Goal: Task Accomplishment & Management: Use online tool/utility

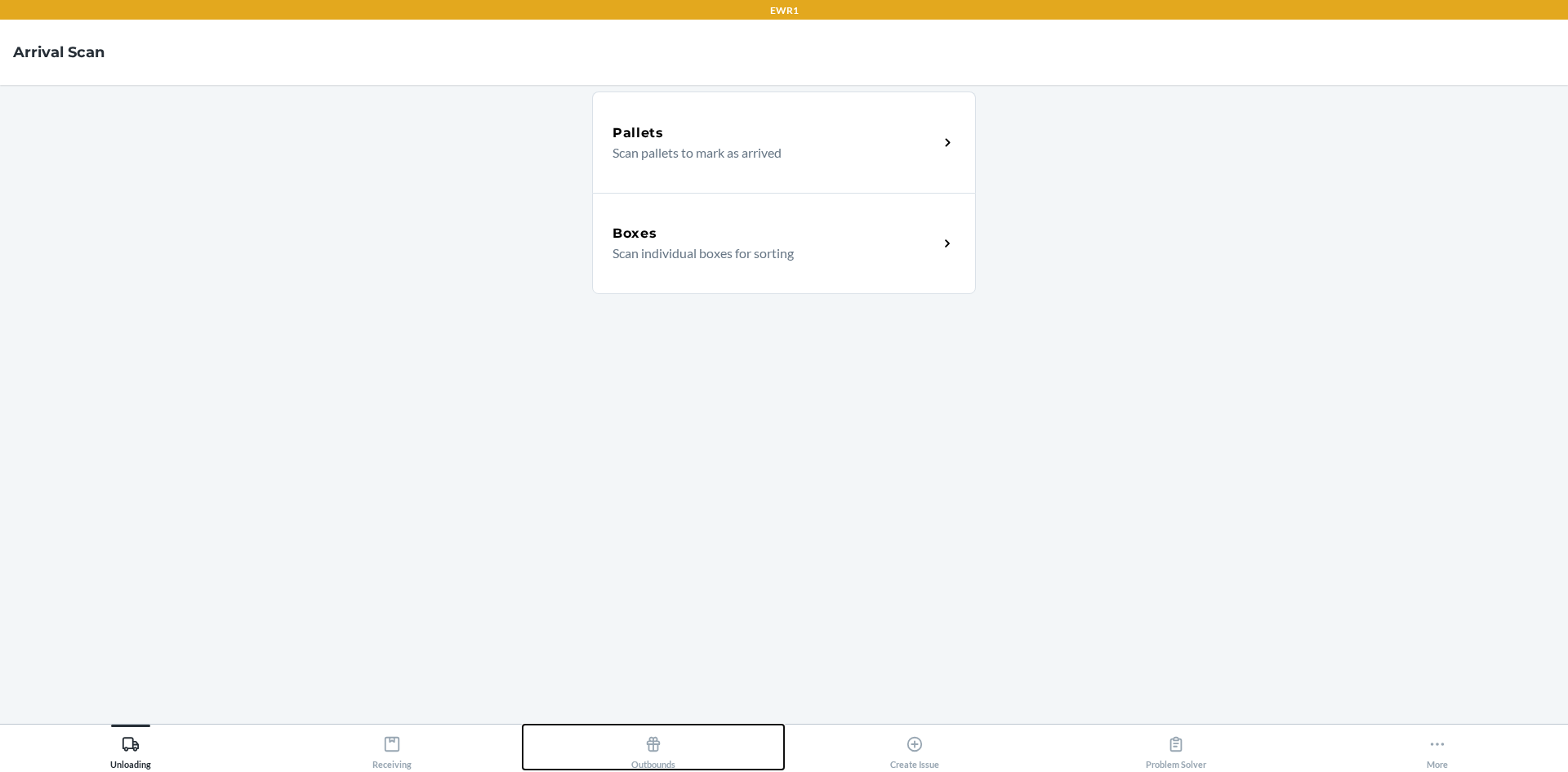
click at [640, 739] on div "Outbounds" at bounding box center [654, 749] width 44 height 41
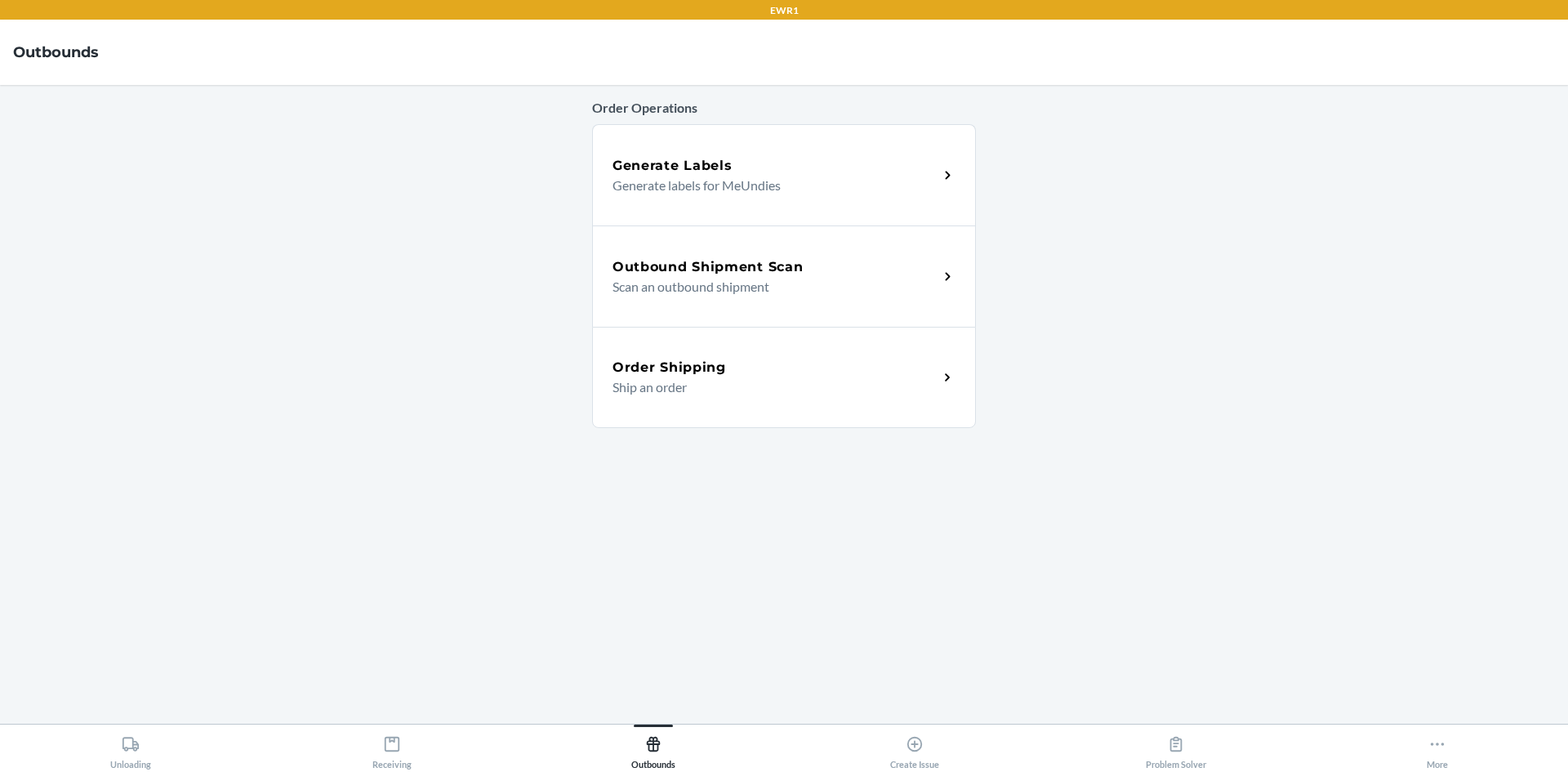
click at [724, 276] on h5 "Outbound Shipment Scan" at bounding box center [707, 266] width 190 height 19
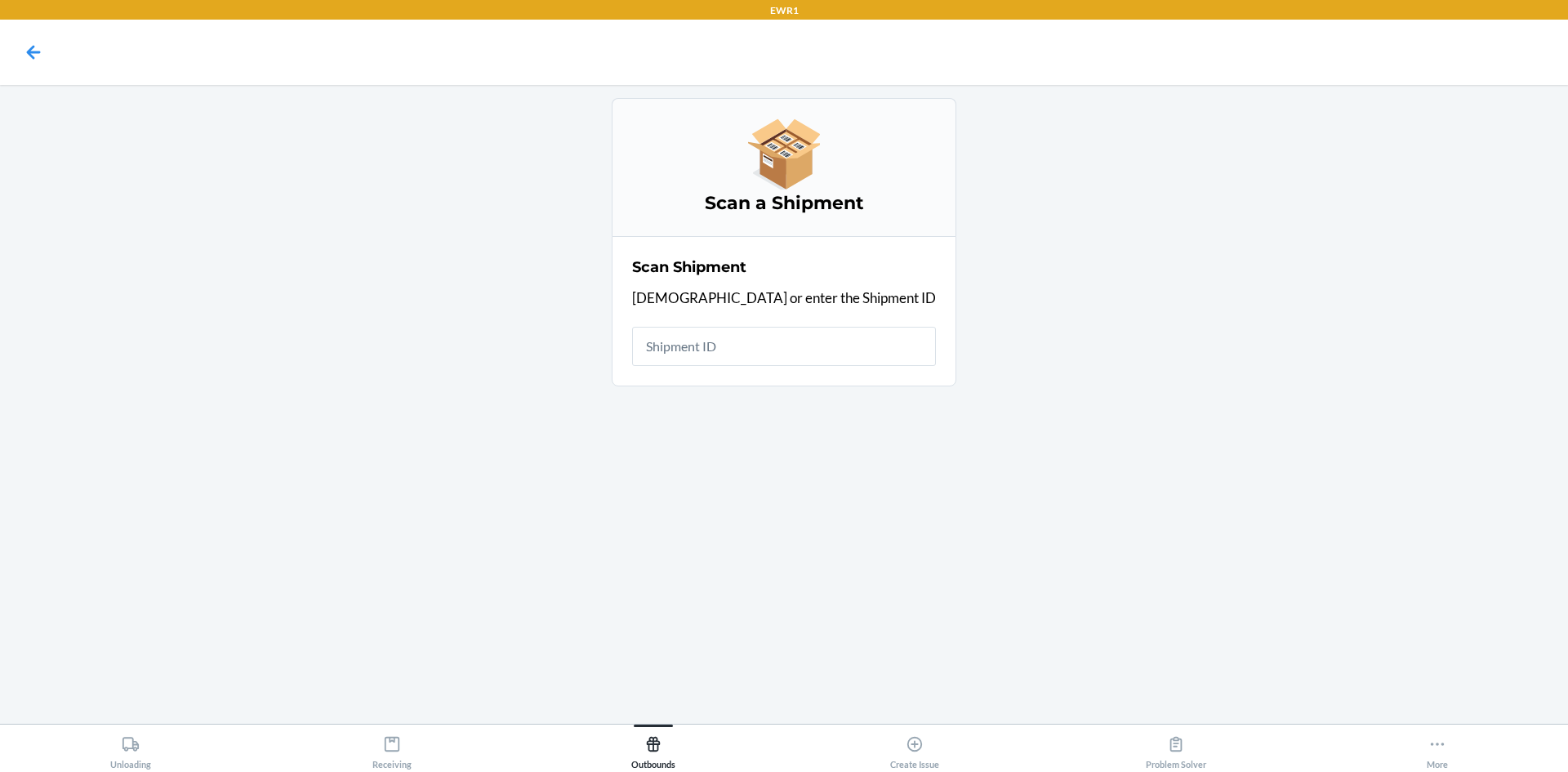
click at [766, 348] on input "text" at bounding box center [784, 346] width 304 height 39
type input "W3JDJOLBHFD"
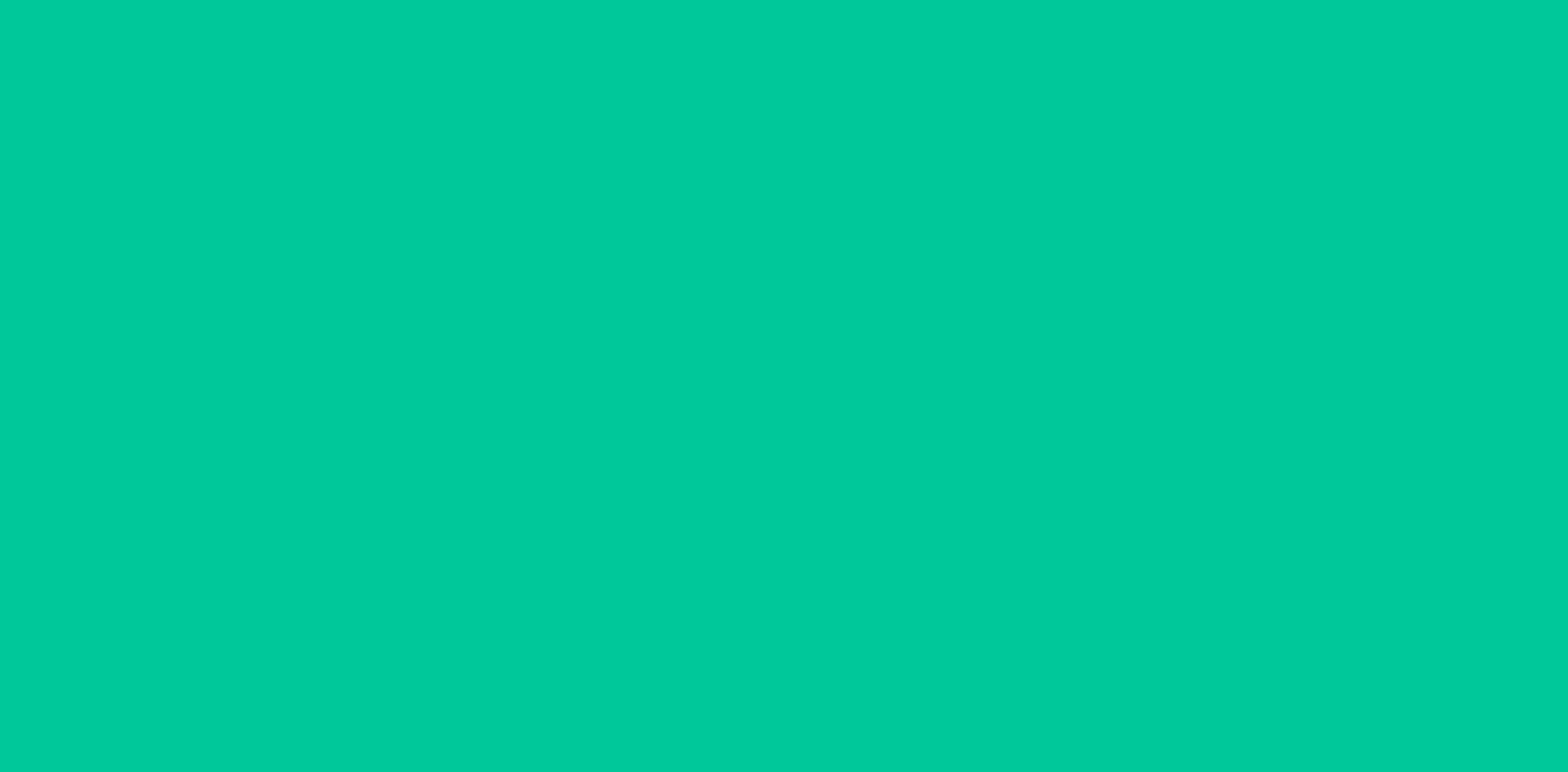
type input "[DATE]"
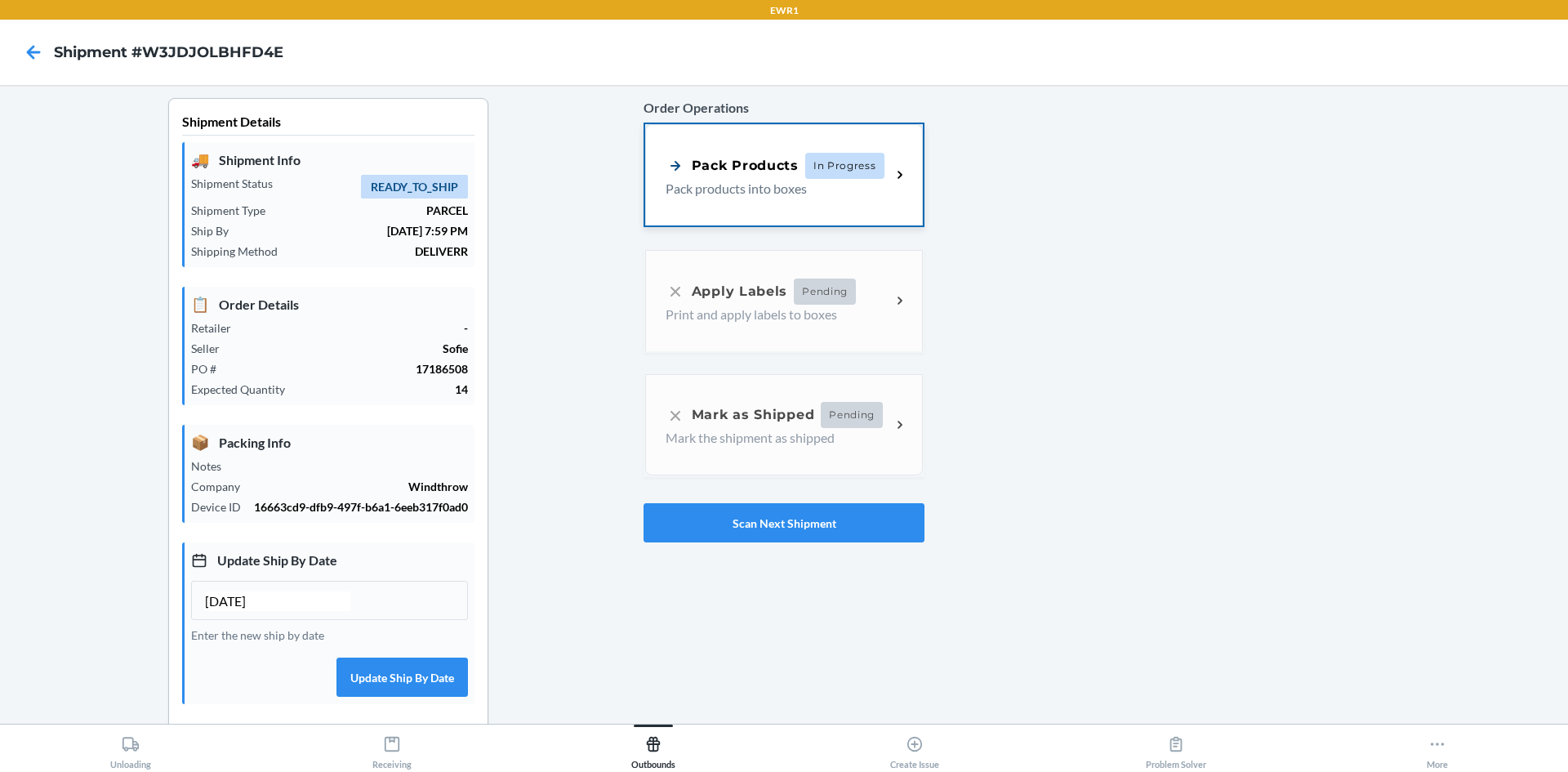
click at [796, 178] on div "Pack Products In Progress" at bounding box center [775, 165] width 219 height 26
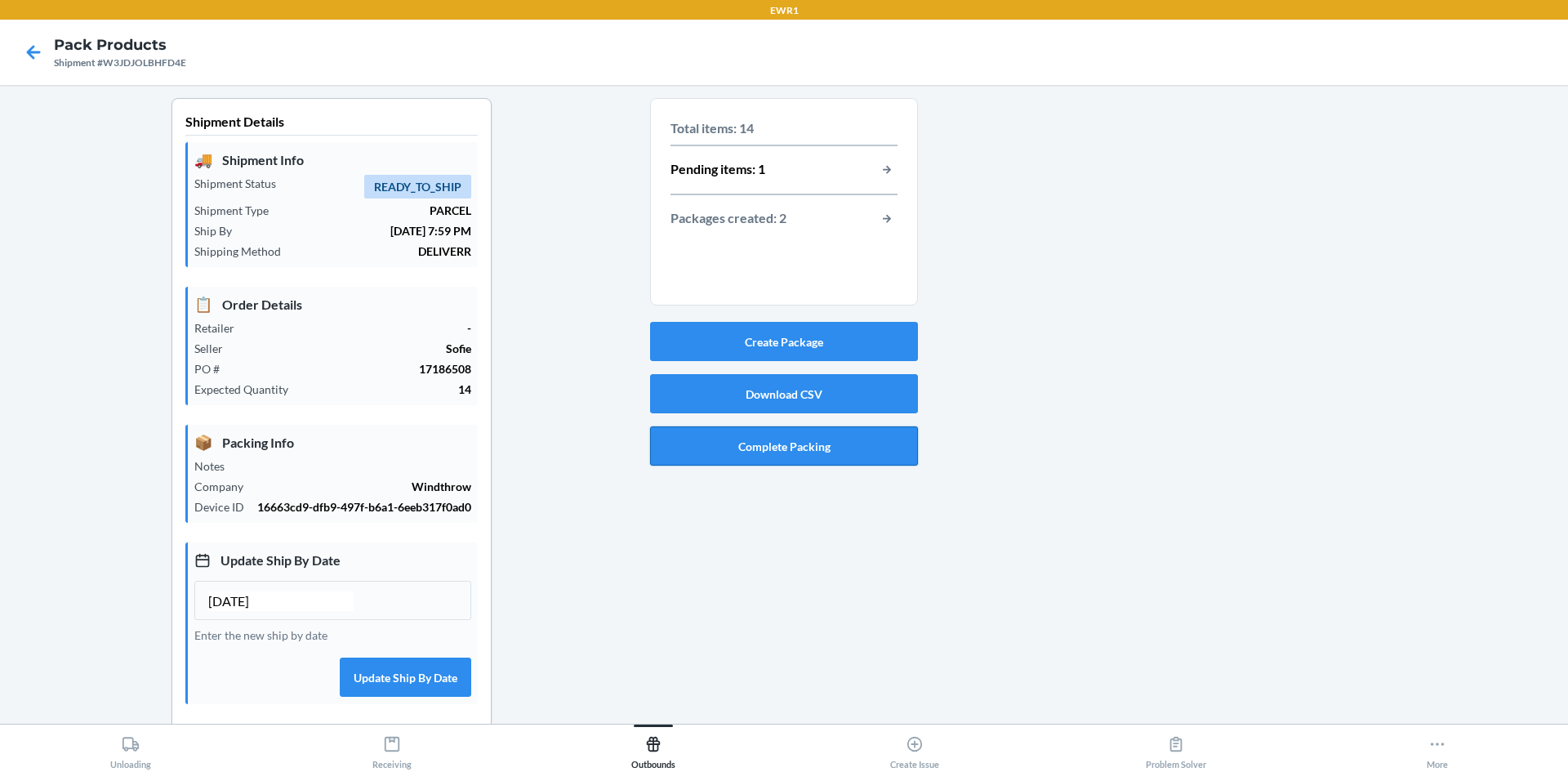
click at [842, 456] on button "Complete Packing" at bounding box center [784, 446] width 268 height 39
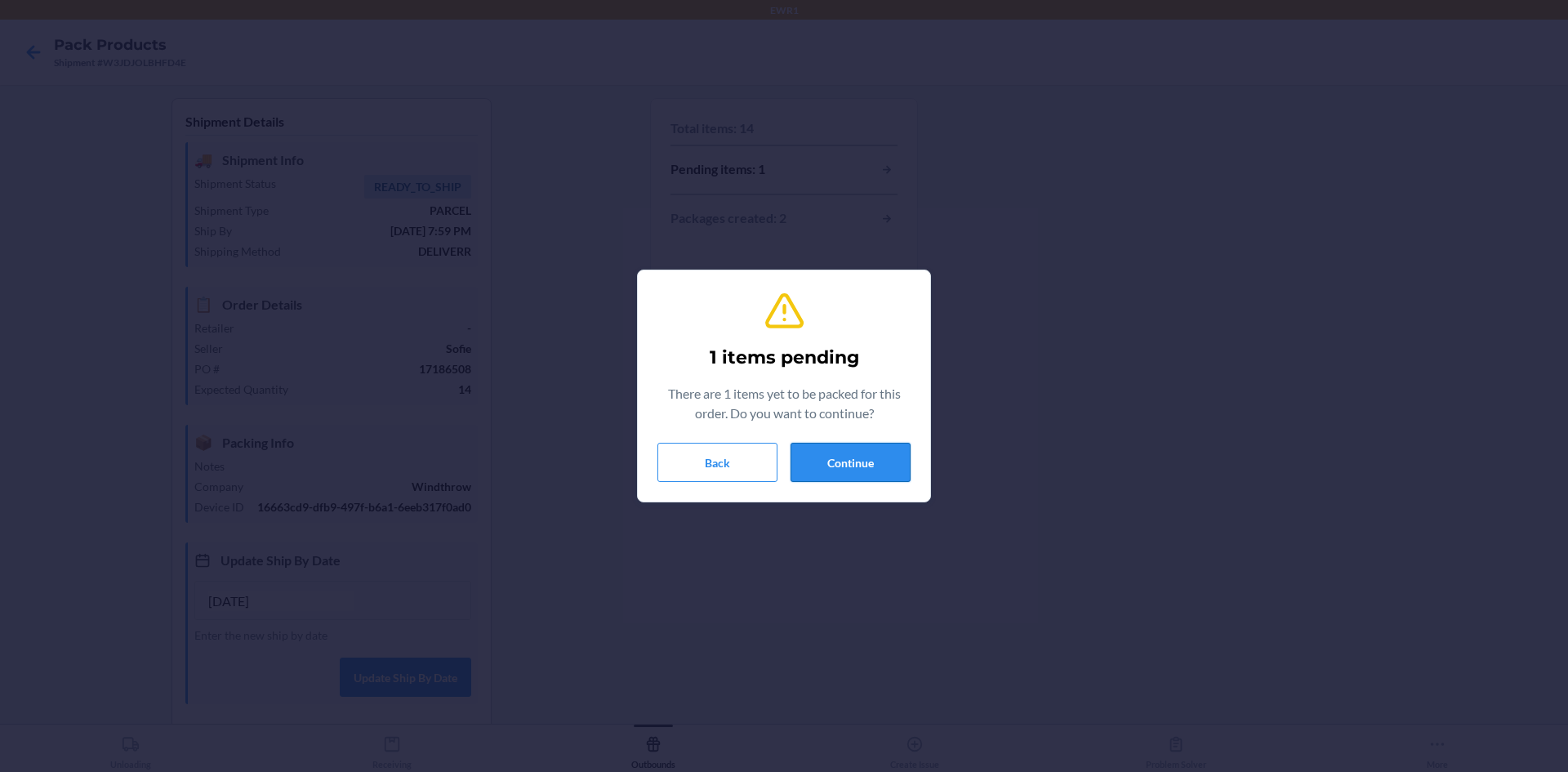
click at [866, 465] on button "Continue" at bounding box center [851, 462] width 120 height 39
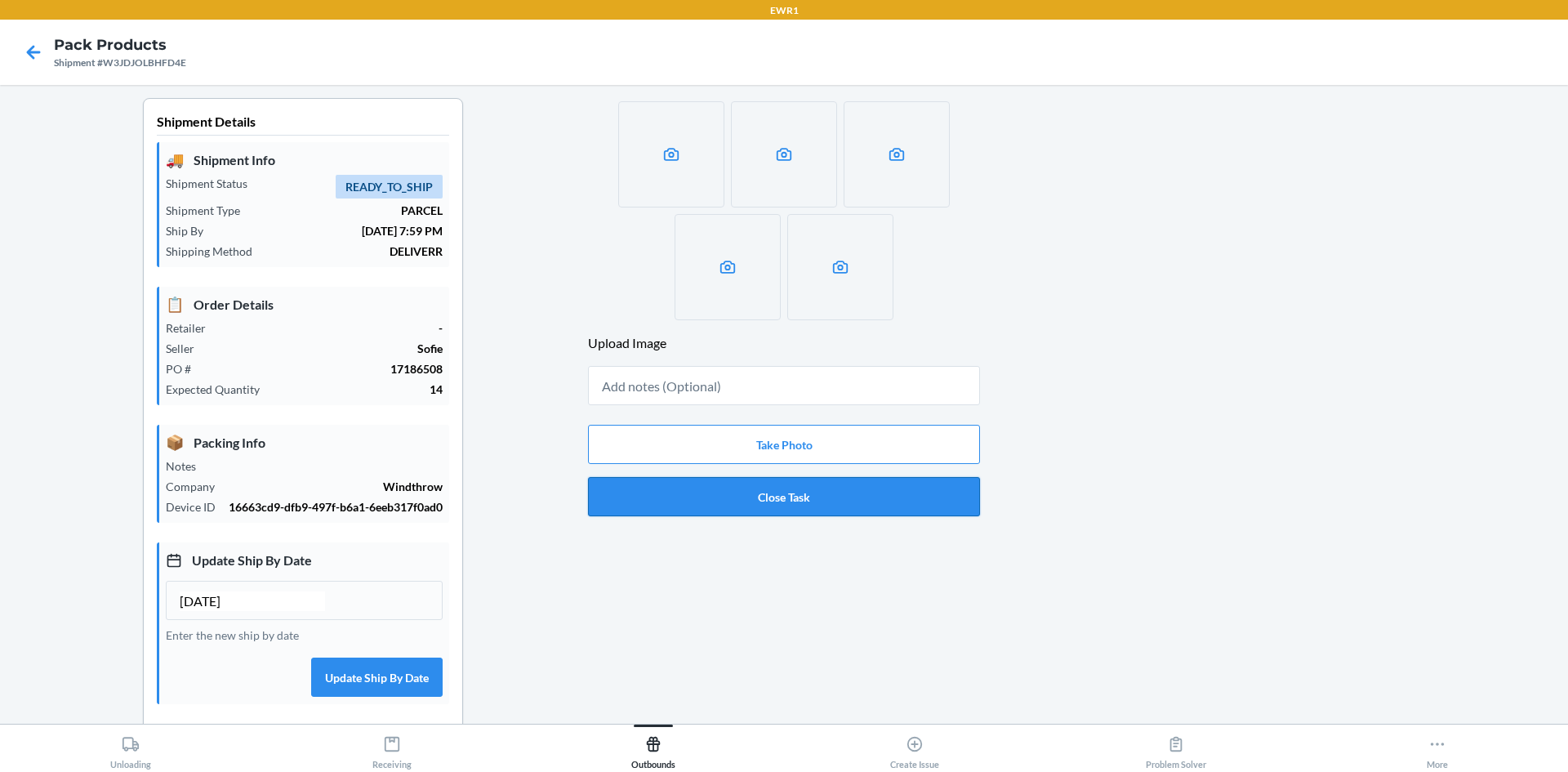
click at [762, 490] on button "Close Task" at bounding box center [784, 496] width 392 height 39
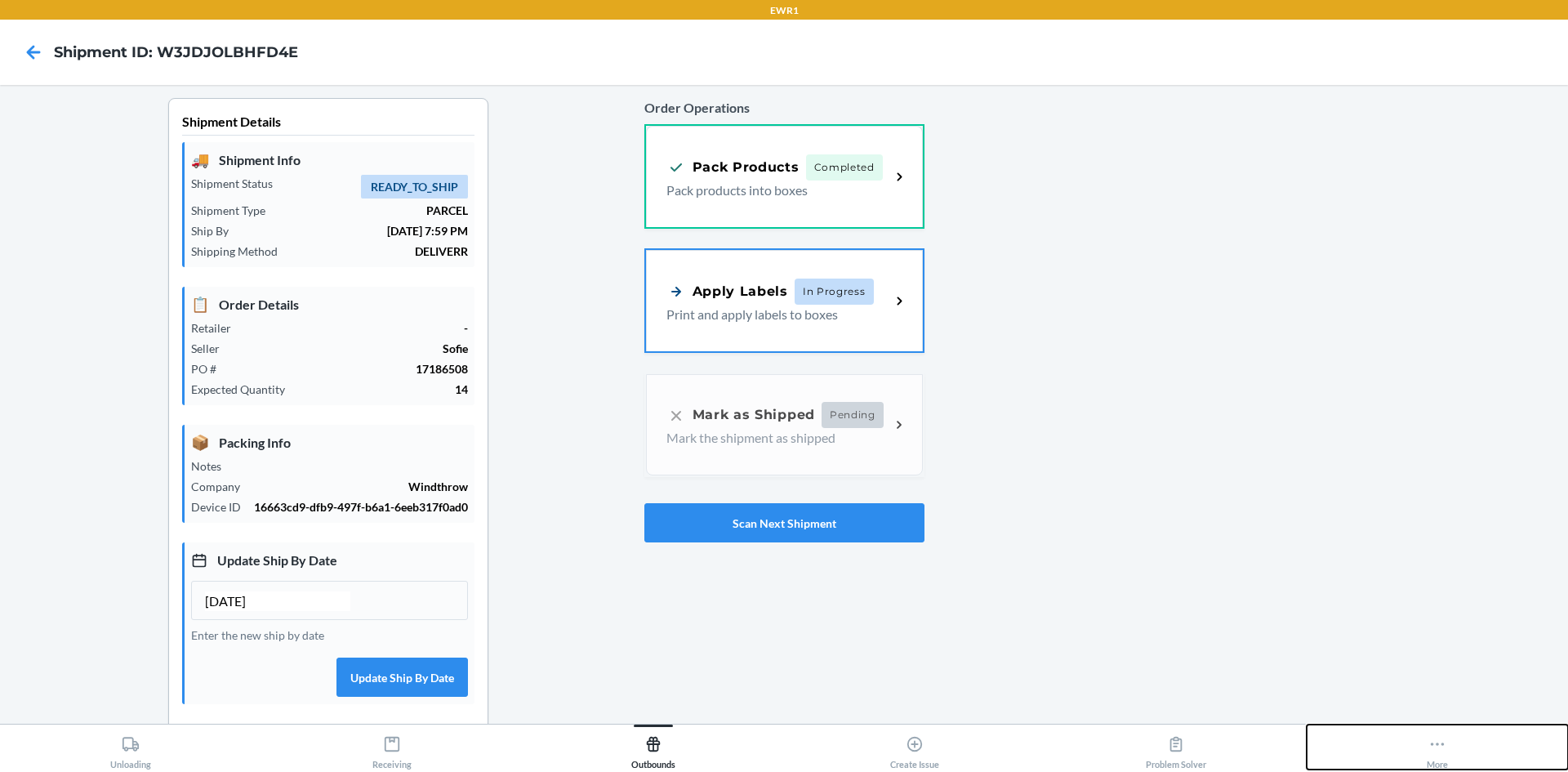
click at [1444, 741] on icon at bounding box center [1437, 743] width 18 height 18
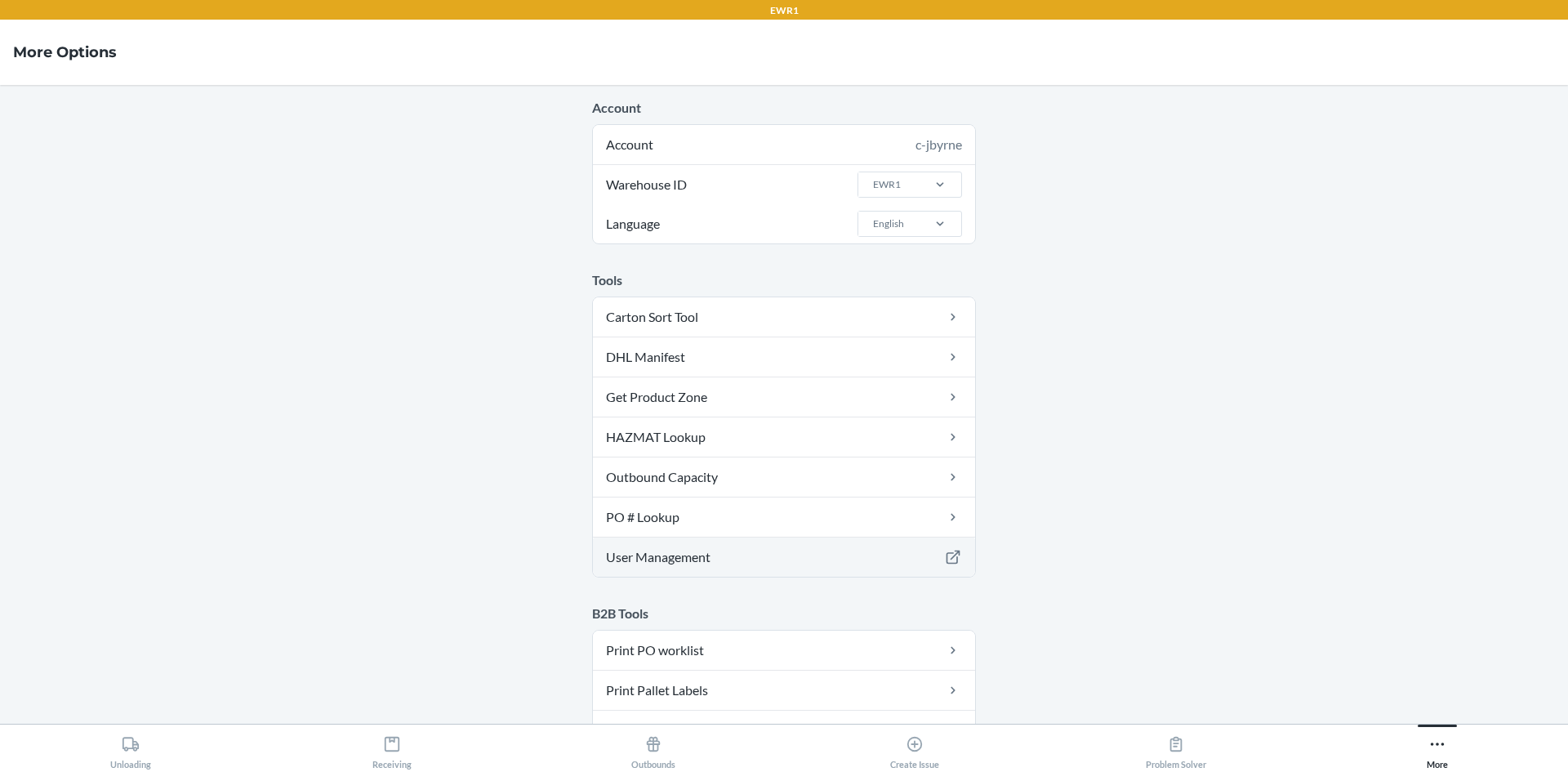
click at [808, 566] on link "User Management" at bounding box center [783, 557] width 382 height 39
click at [727, 565] on link "User Management" at bounding box center [783, 557] width 382 height 39
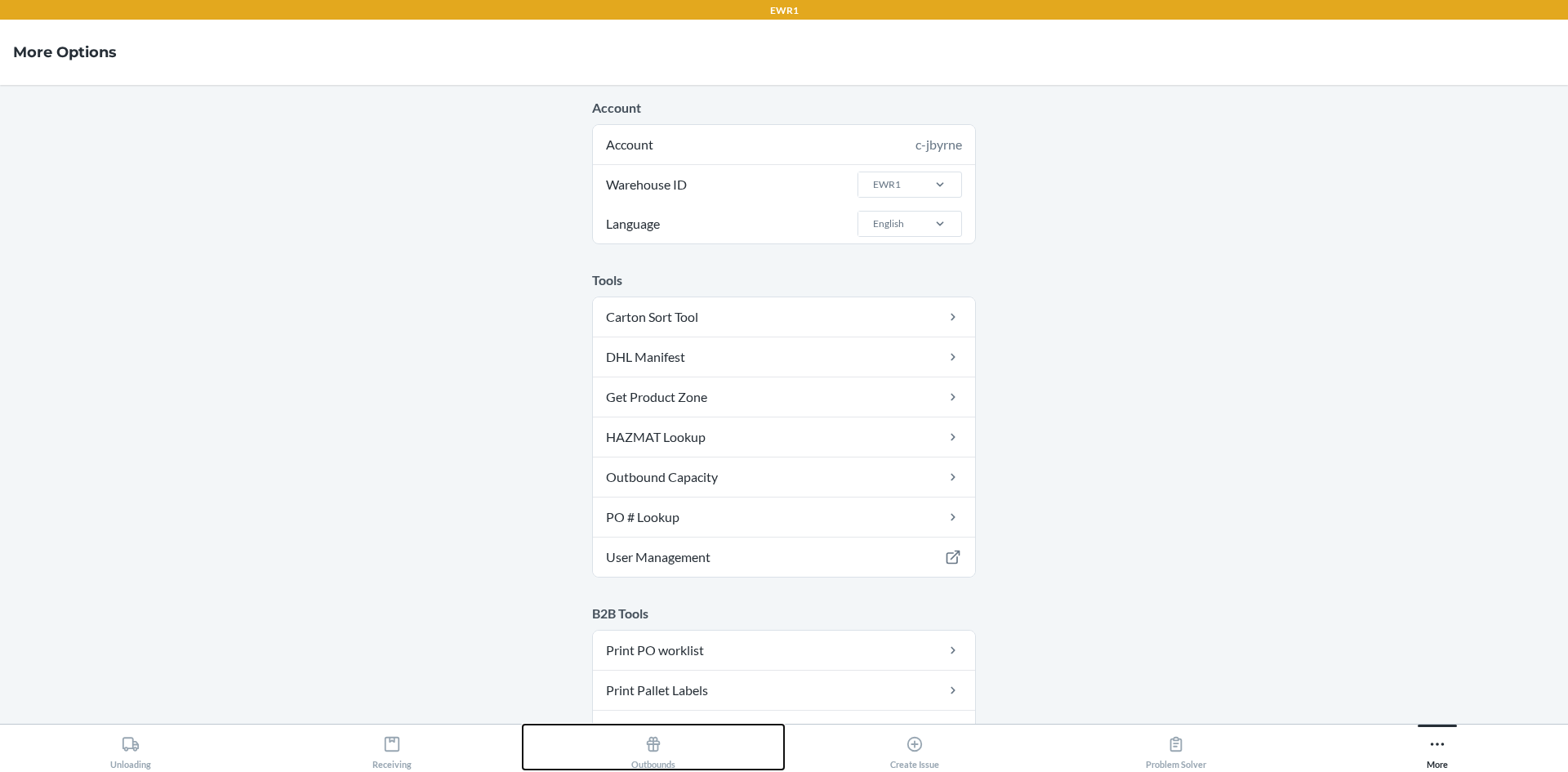
click at [661, 753] on div "Outbounds" at bounding box center [654, 749] width 44 height 41
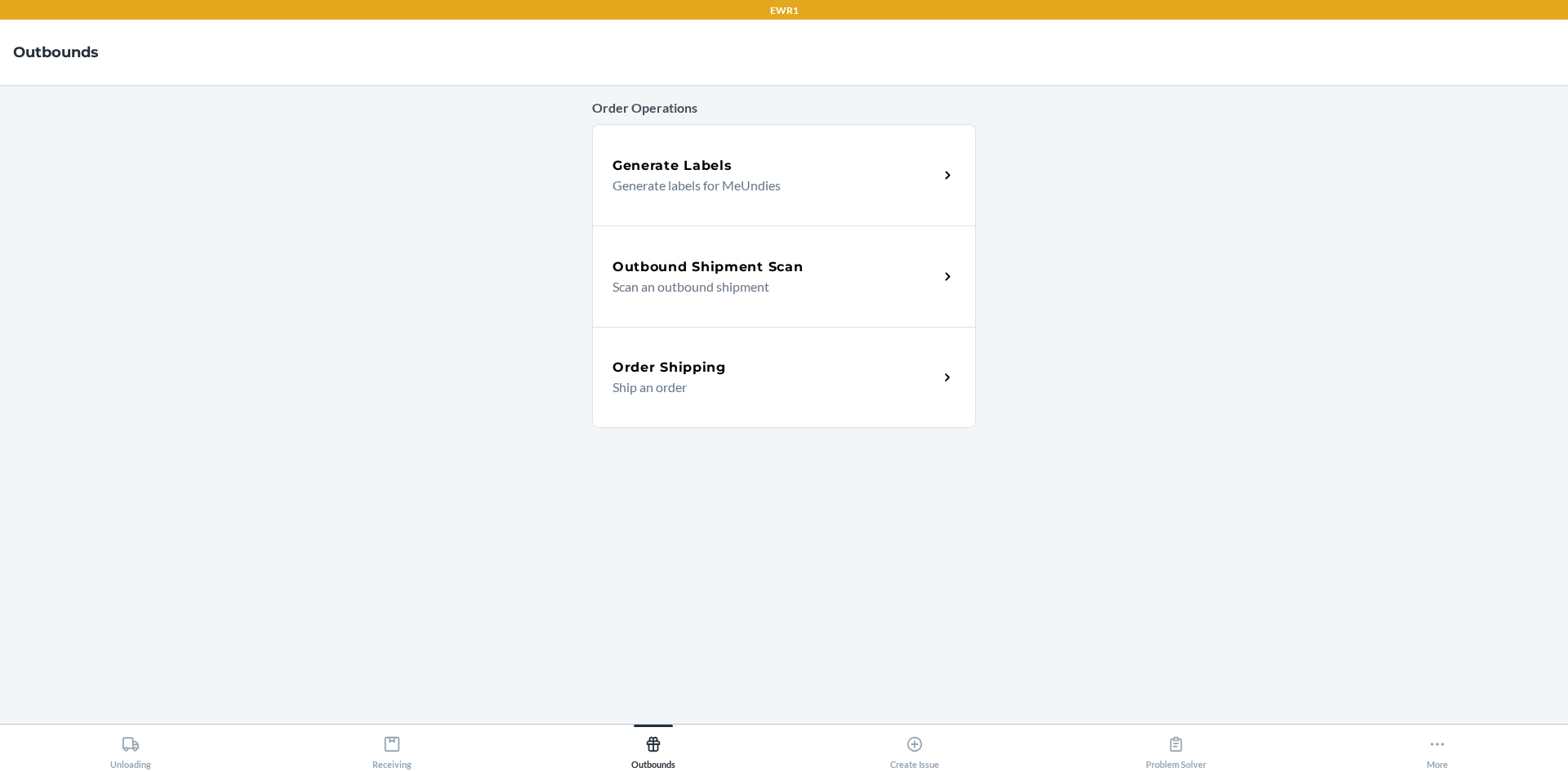
click at [704, 278] on p "Scan an outbound shipment" at bounding box center [768, 286] width 312 height 19
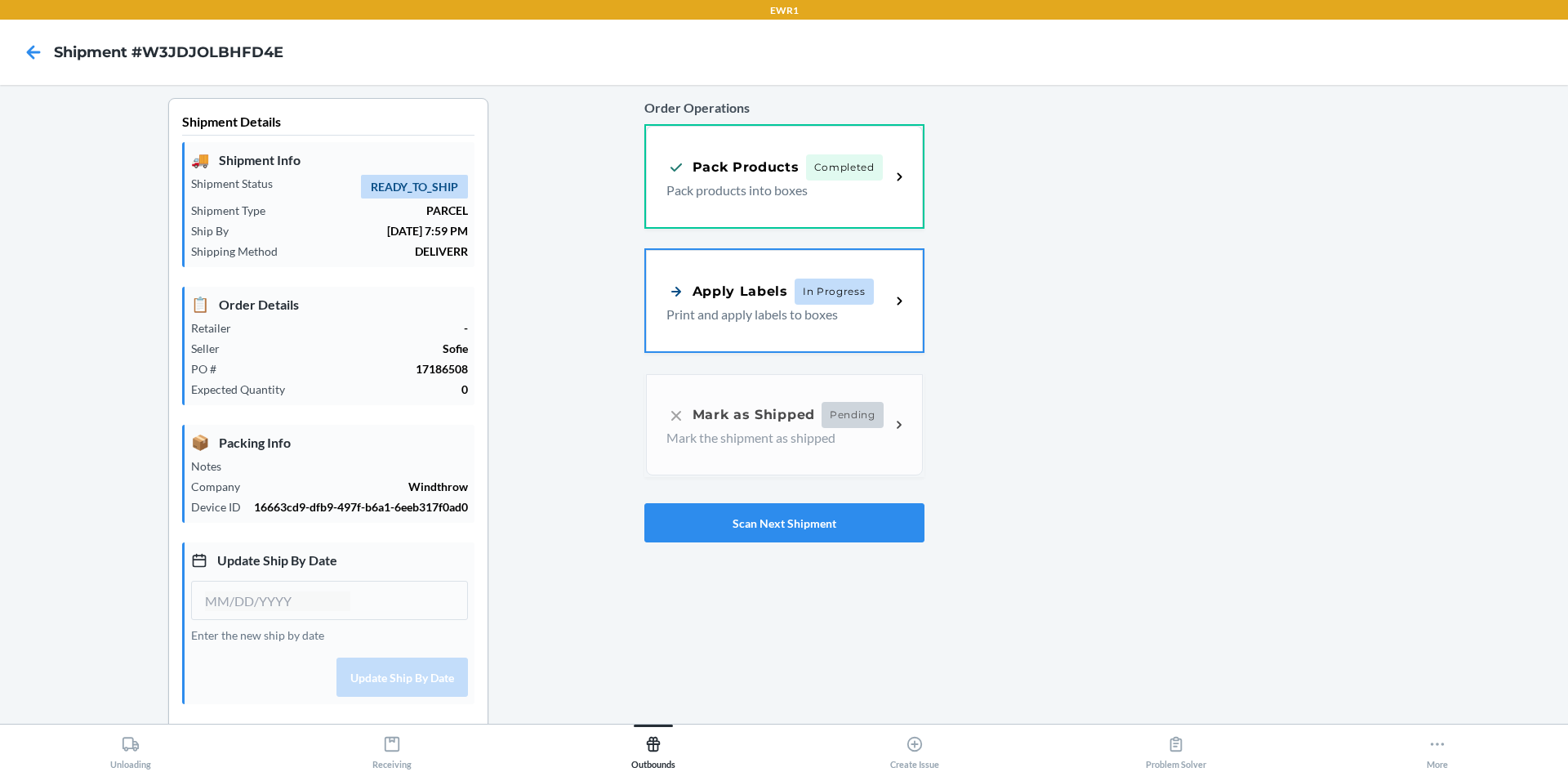
type input "[DATE]"
click at [799, 518] on button "Scan Next Shipment" at bounding box center [784, 522] width 280 height 39
